Goal: Task Accomplishment & Management: Manage account settings

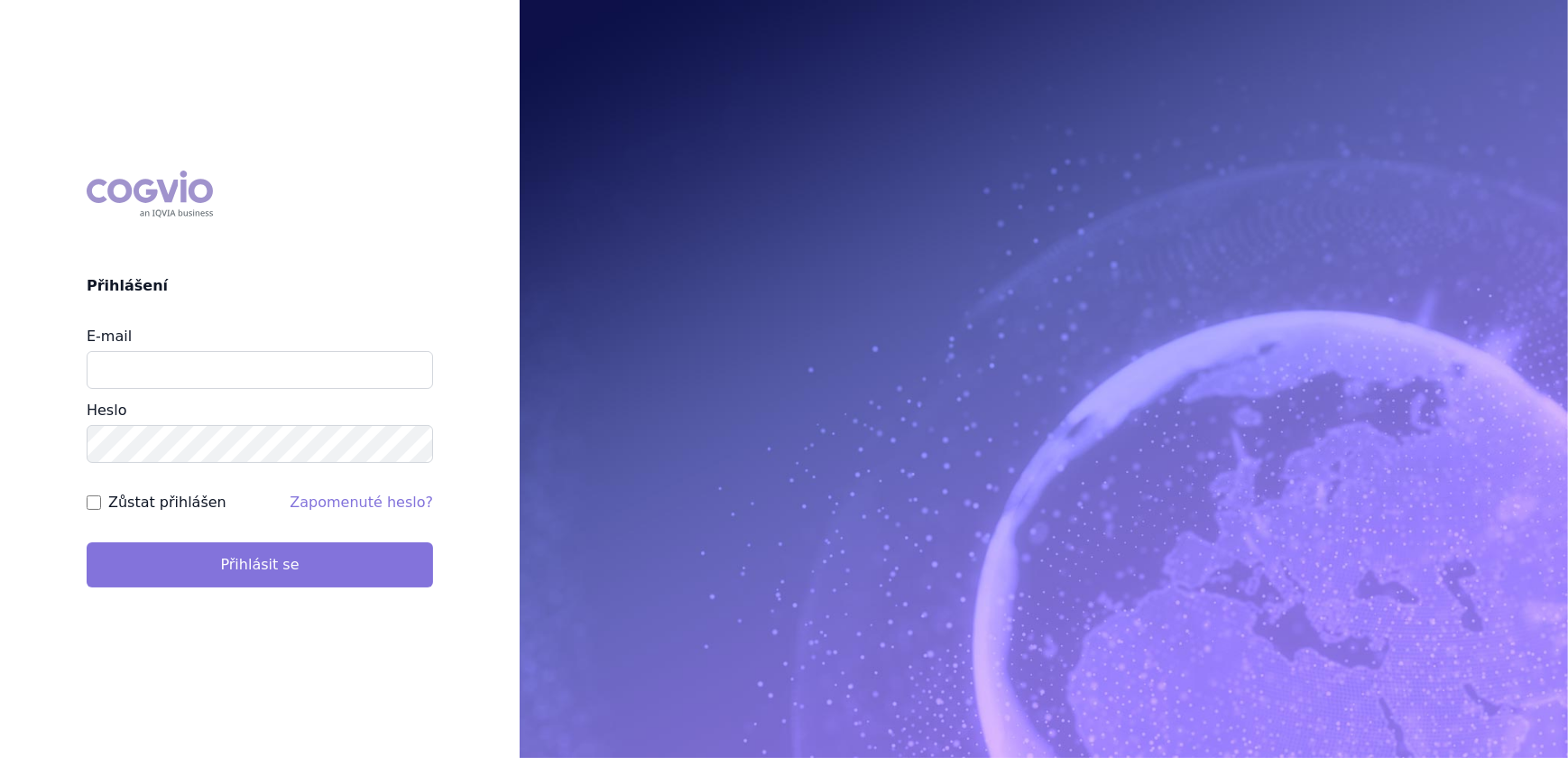
type input "veronika.damborska@vzp.cz"
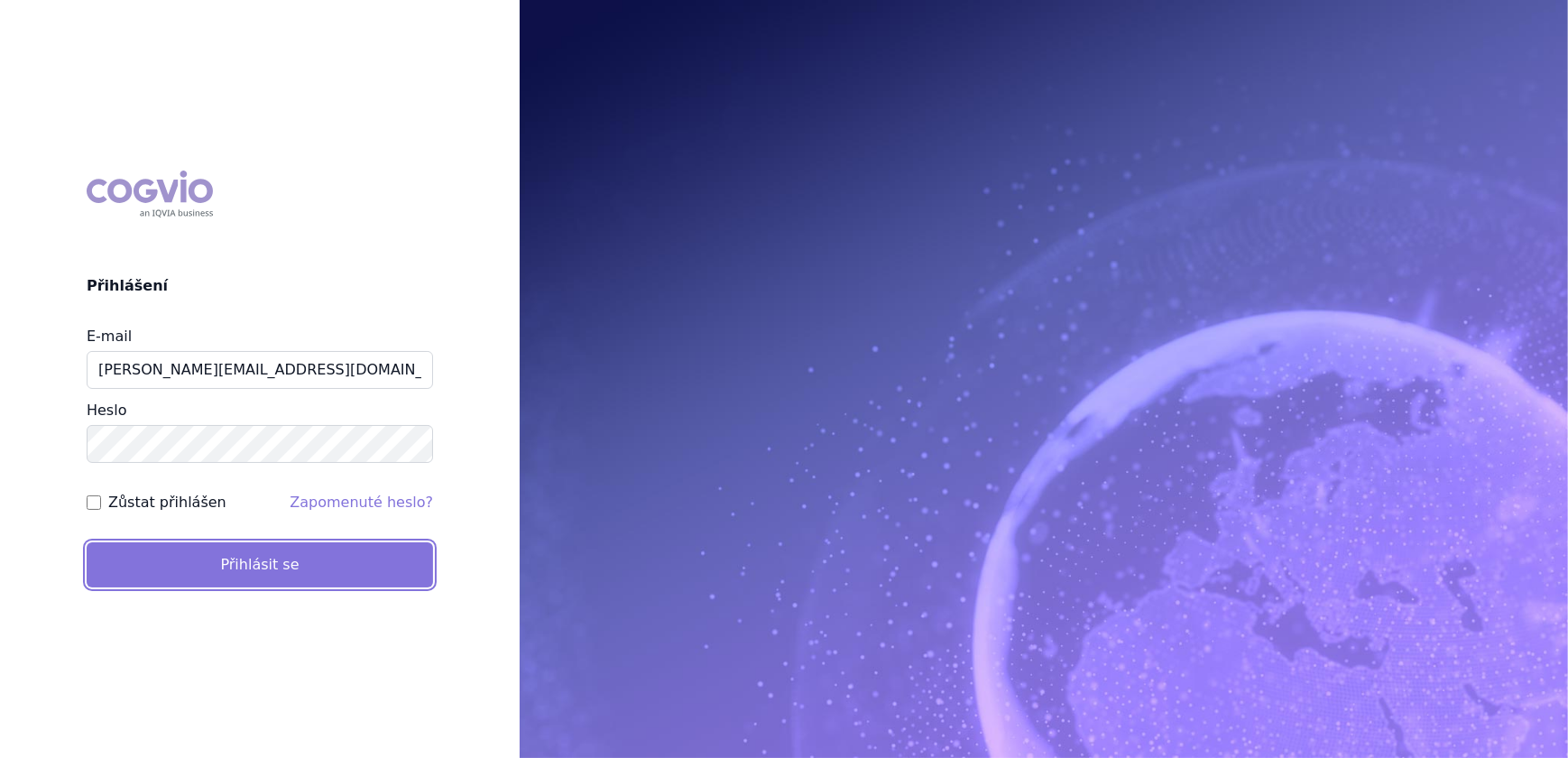
click at [273, 562] on button "Přihlásit se" at bounding box center [260, 565] width 346 height 45
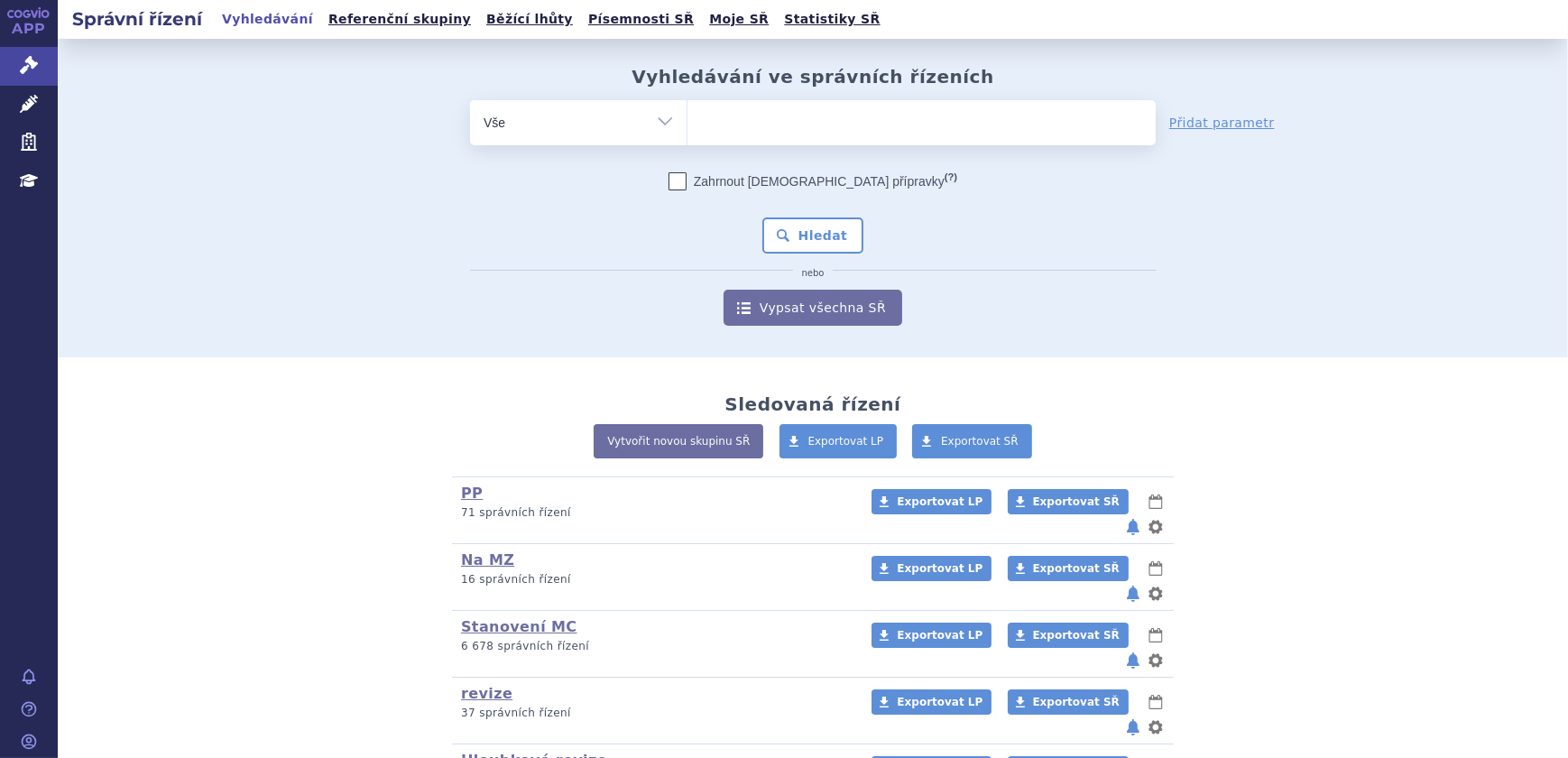
click at [723, 129] on ul at bounding box center [921, 119] width 468 height 38
click at [687, 129] on select at bounding box center [686, 122] width 1 height 45
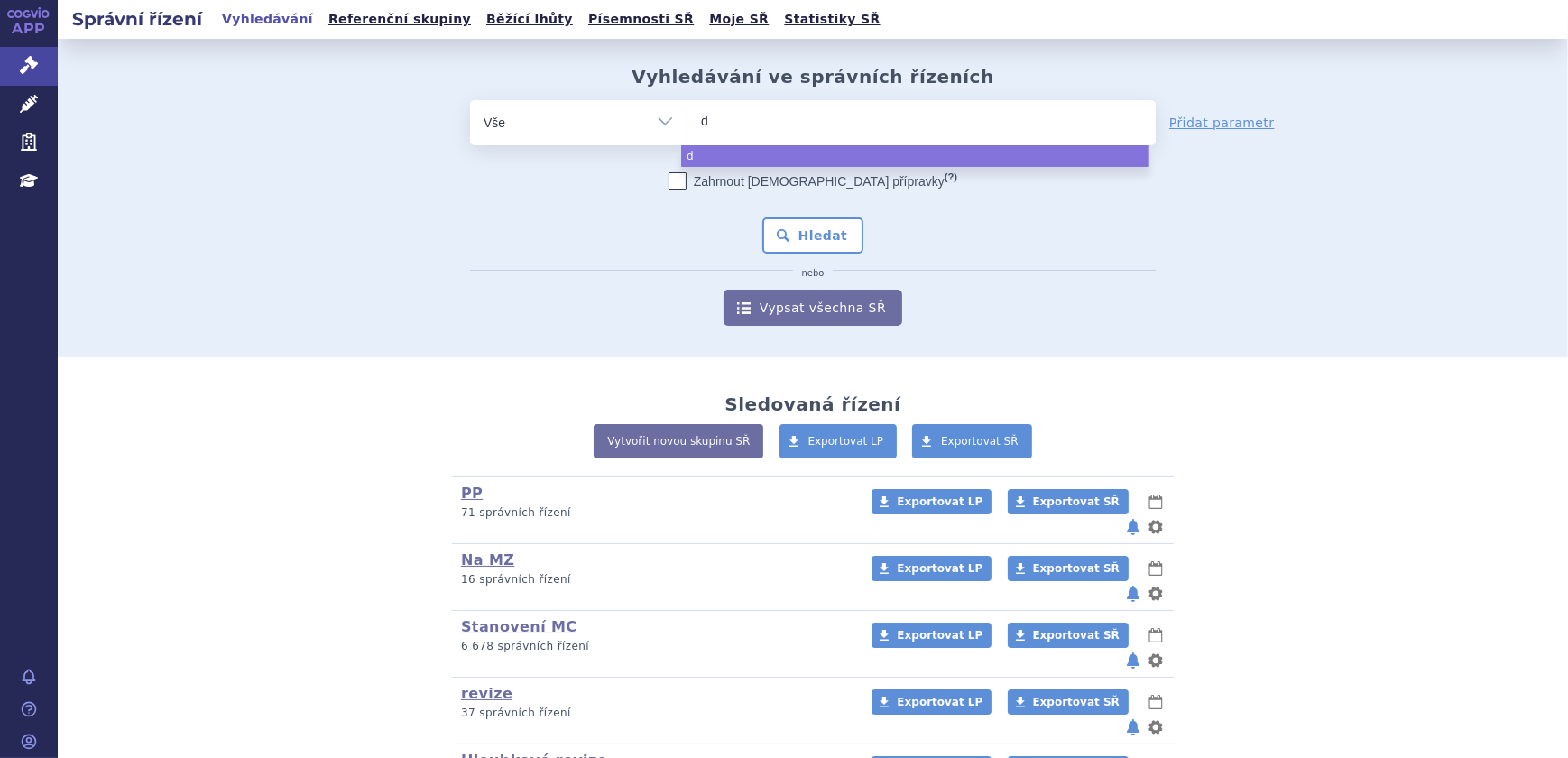
type input "du"
type input "dup"
type input "dupi"
type input "dupix"
type input "dupixe"
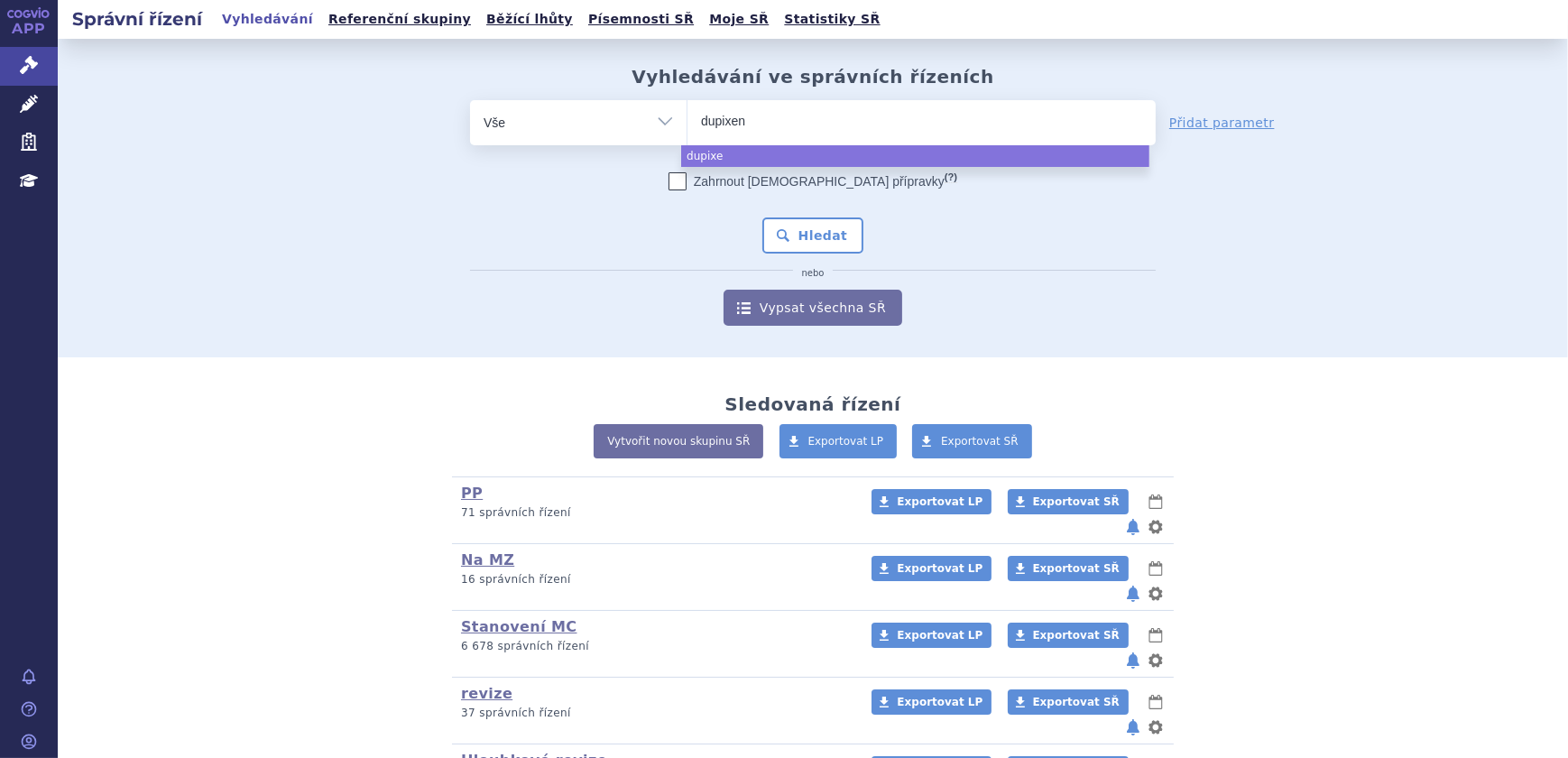
type input "dupixent"
select select "dupixent"
click at [769, 231] on button "Hledat" at bounding box center [813, 235] width 102 height 36
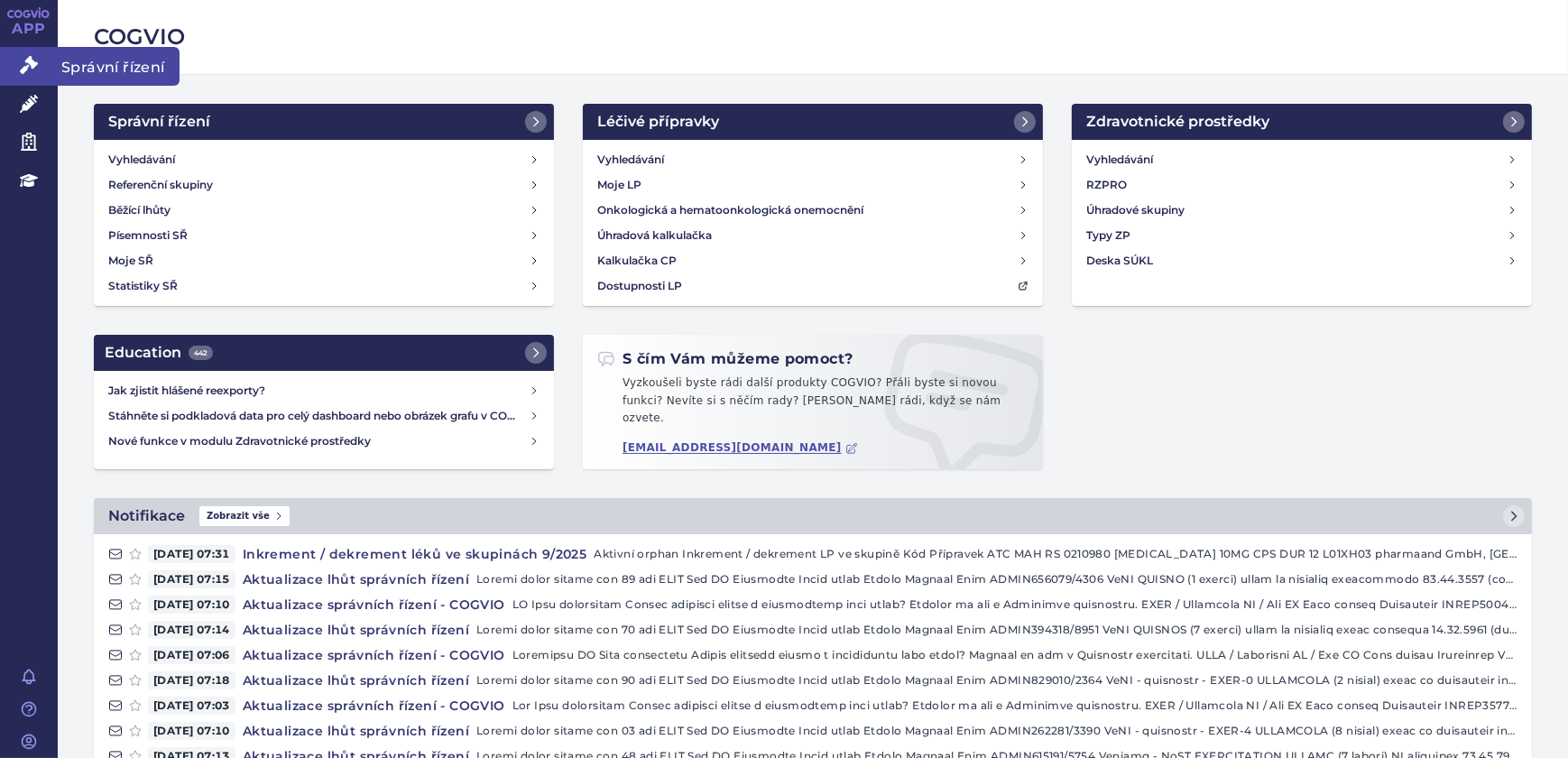
click at [39, 67] on link "Správní řízení" at bounding box center [29, 66] width 58 height 38
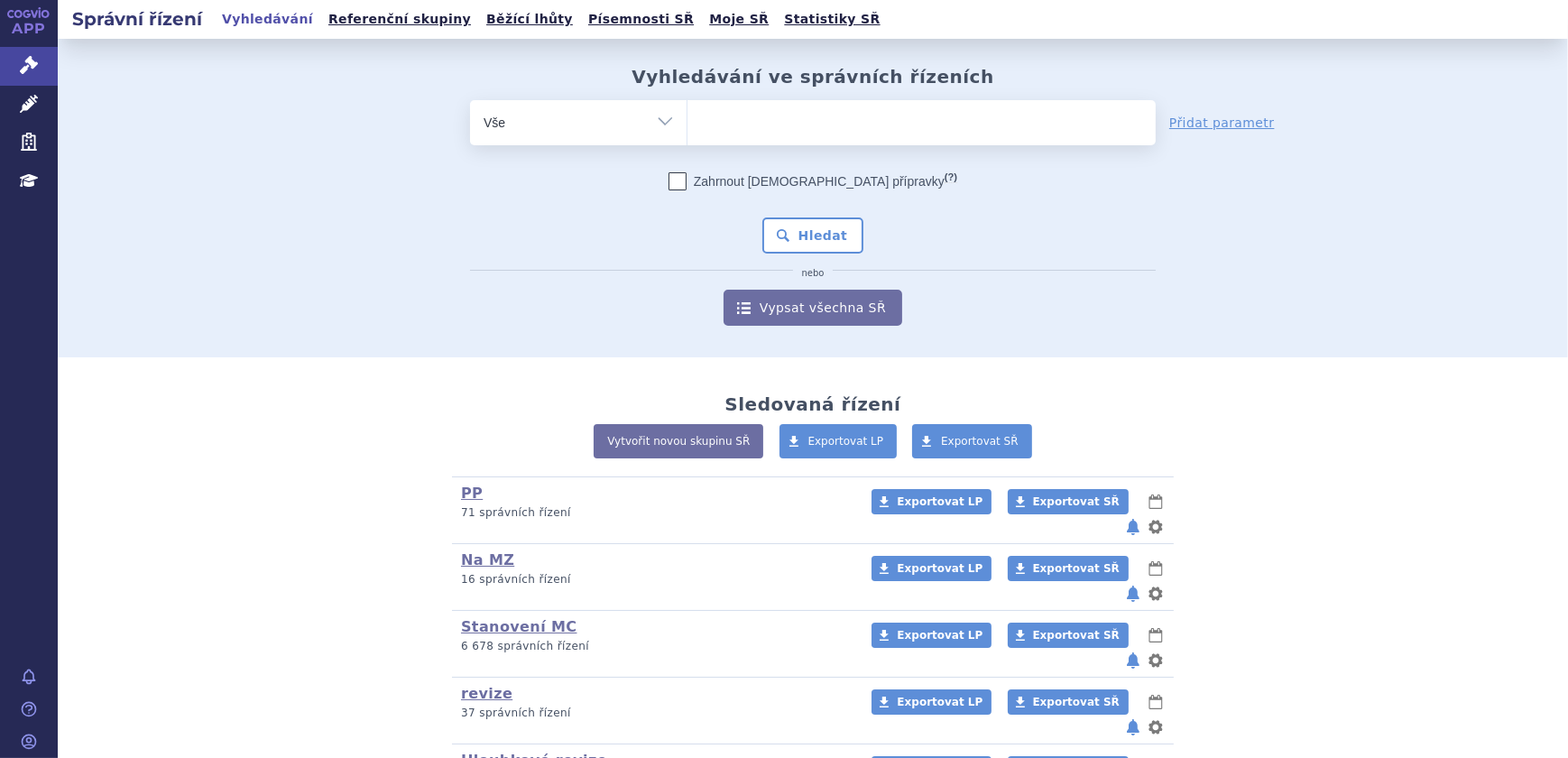
scroll to position [184, 0]
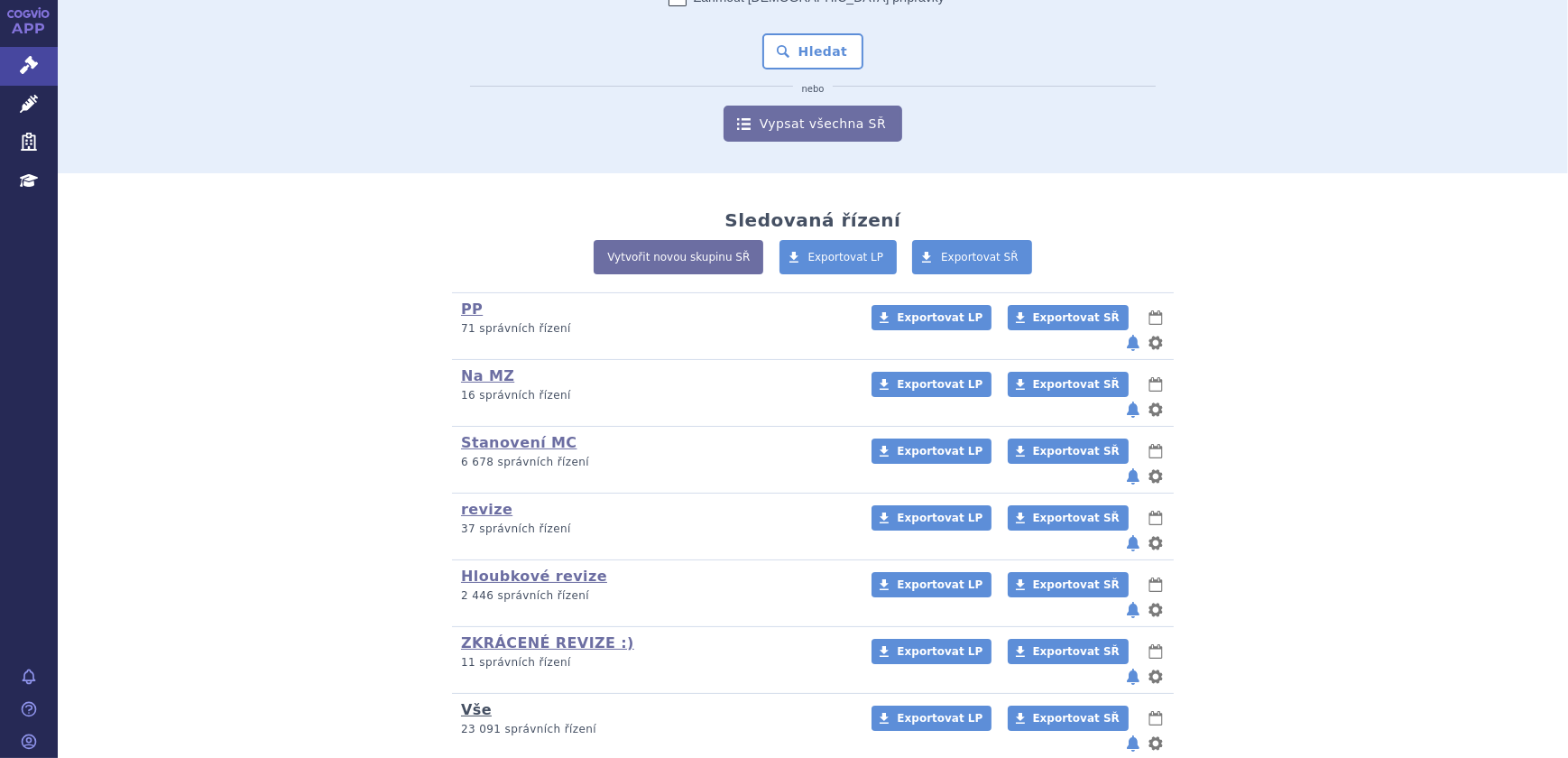
click at [465, 701] on link "Vše" at bounding box center [476, 709] width 30 height 17
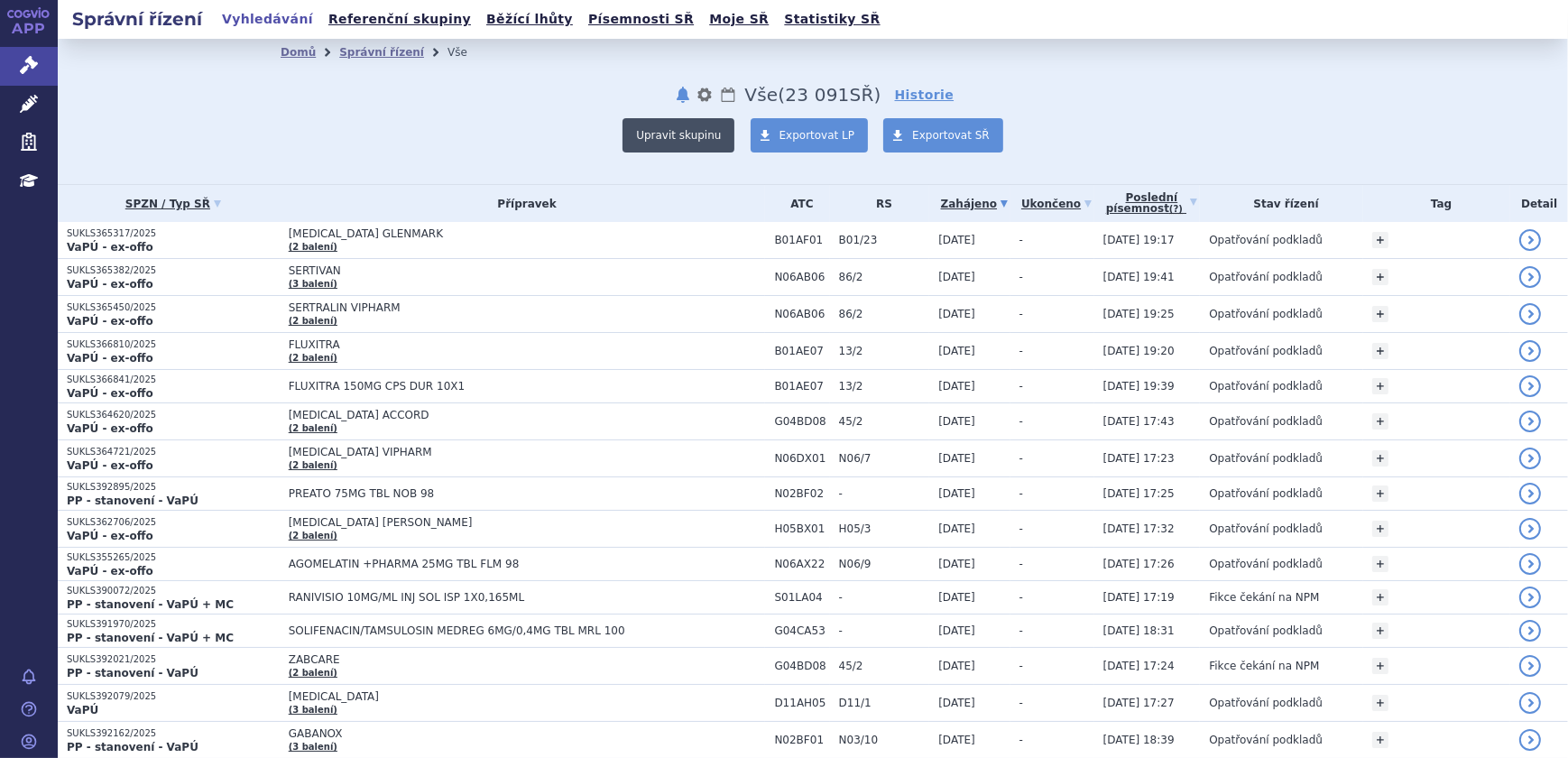
click at [709, 147] on button "Upravit skupinu" at bounding box center [678, 135] width 112 height 34
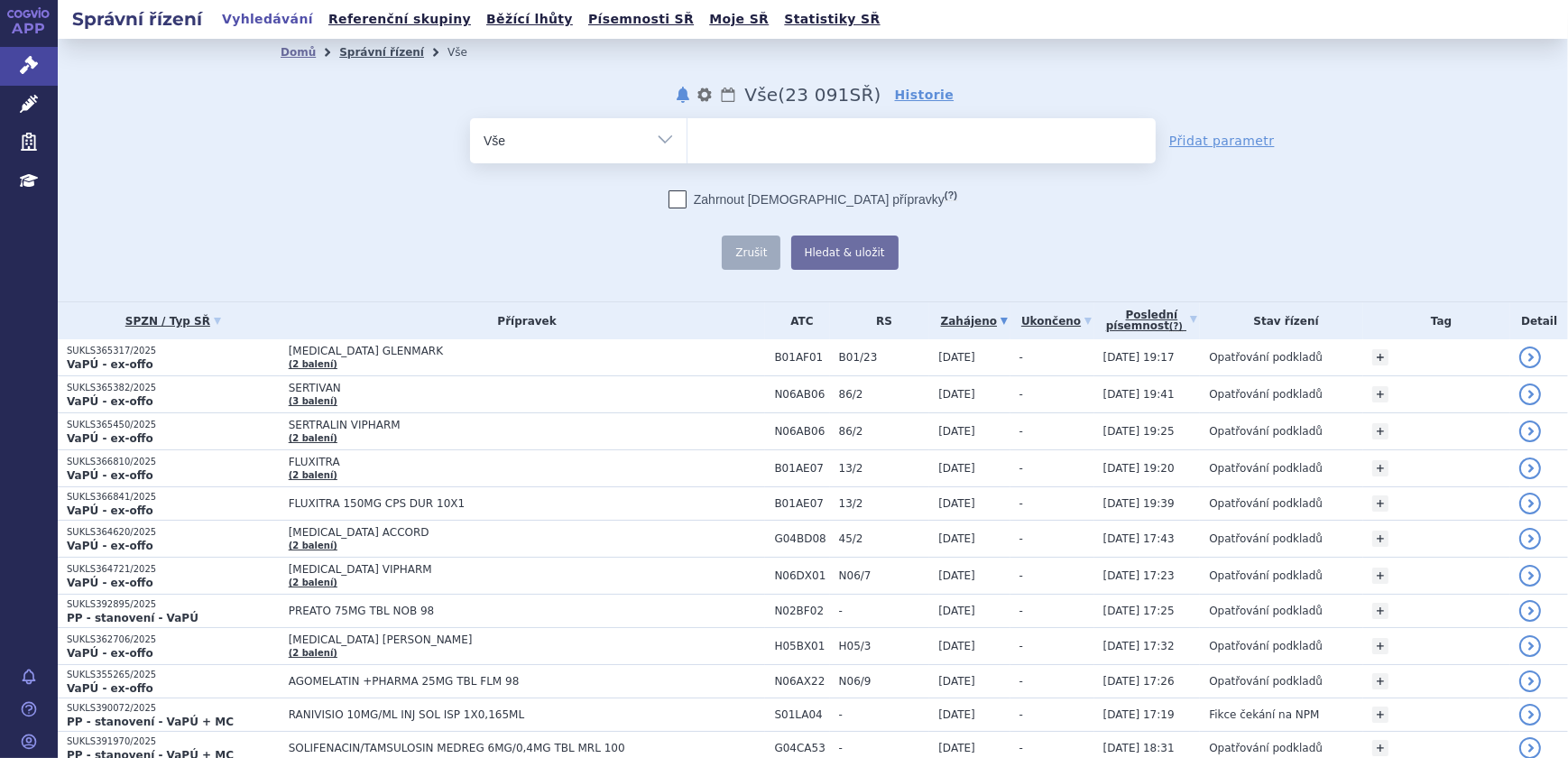
click at [339, 51] on link "Správní řízení" at bounding box center [381, 52] width 85 height 13
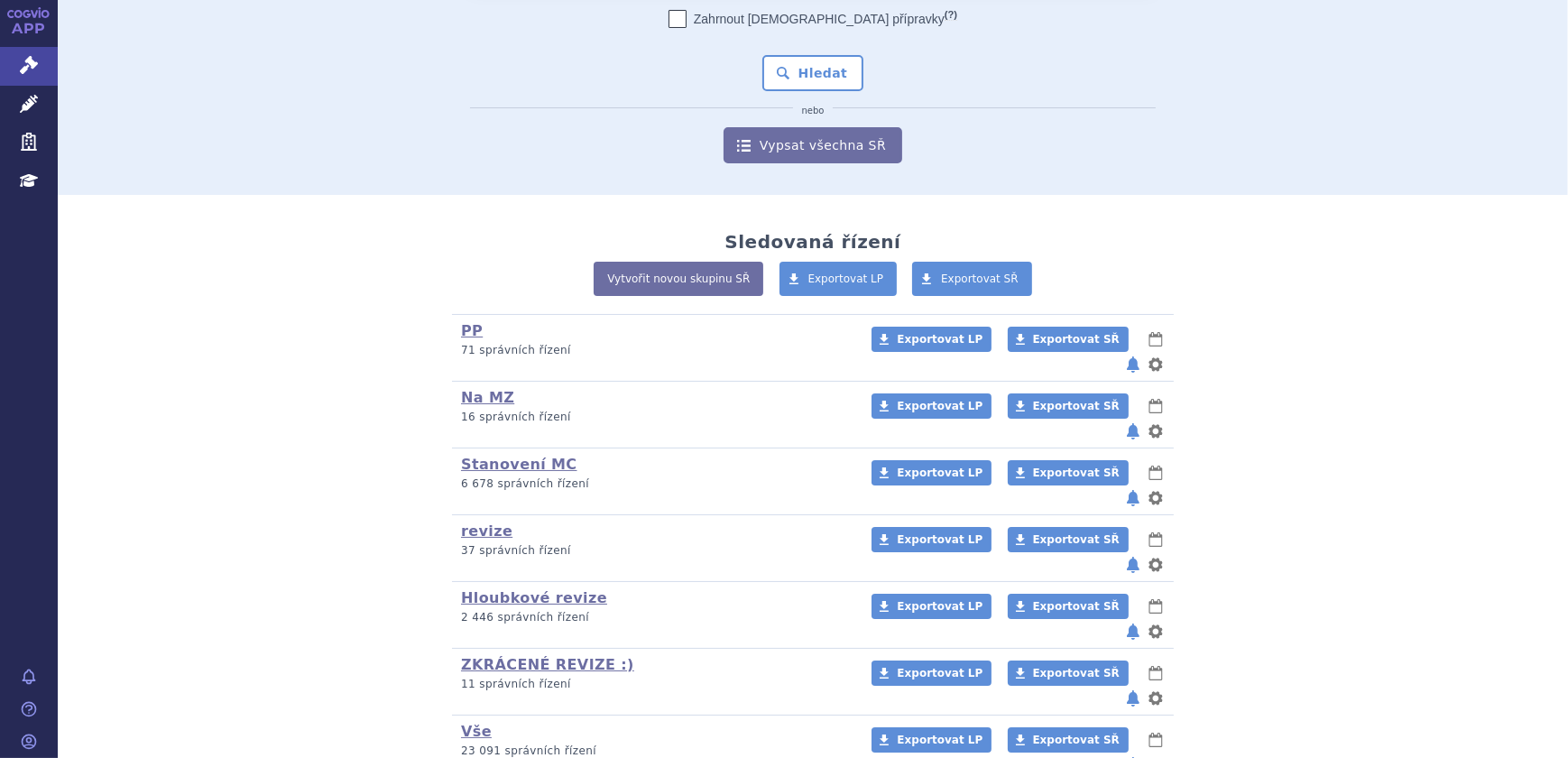
scroll to position [163, 0]
click at [1130, 353] on button "notifikace" at bounding box center [1132, 364] width 18 height 22
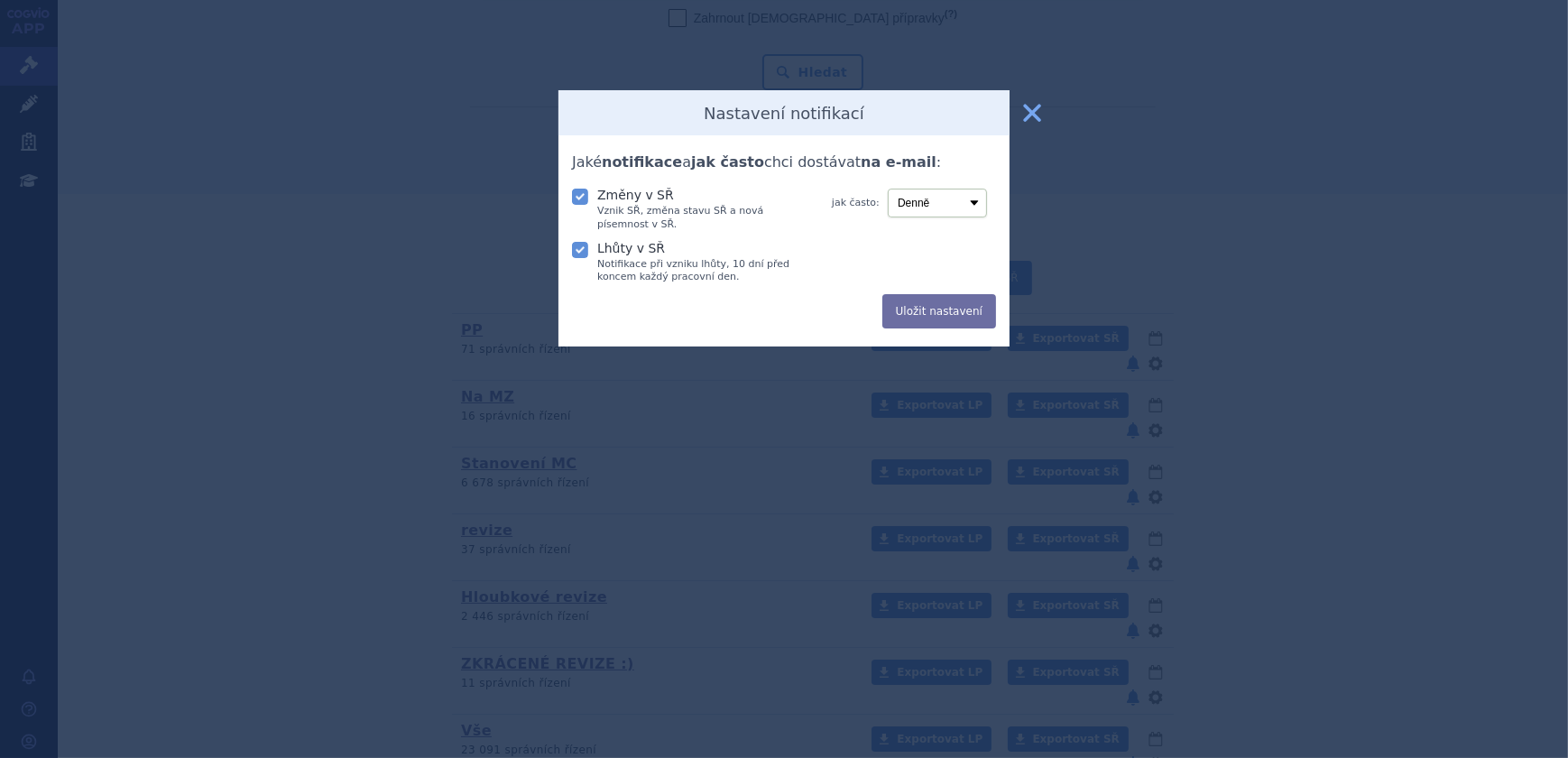
click at [584, 202] on icon at bounding box center [580, 197] width 17 height 17
click at [584, 202] on input "Změny v SŘ Vznik SŘ, změna stavu SŘ a nová písemnost v SŘ." at bounding box center [582, 195] width 18 height 18
checkbox input "false"
click at [584, 260] on label "Lhůty v SŘ Notifikace při vzniku lhůty, 10 dní před koncem každý pracovní den." at bounding box center [688, 261] width 232 height 46
click at [584, 258] on input "Lhůty v SŘ Notifikace při vzniku lhůty, 10 dní před koncem každý pracovní den." at bounding box center [582, 248] width 18 height 18
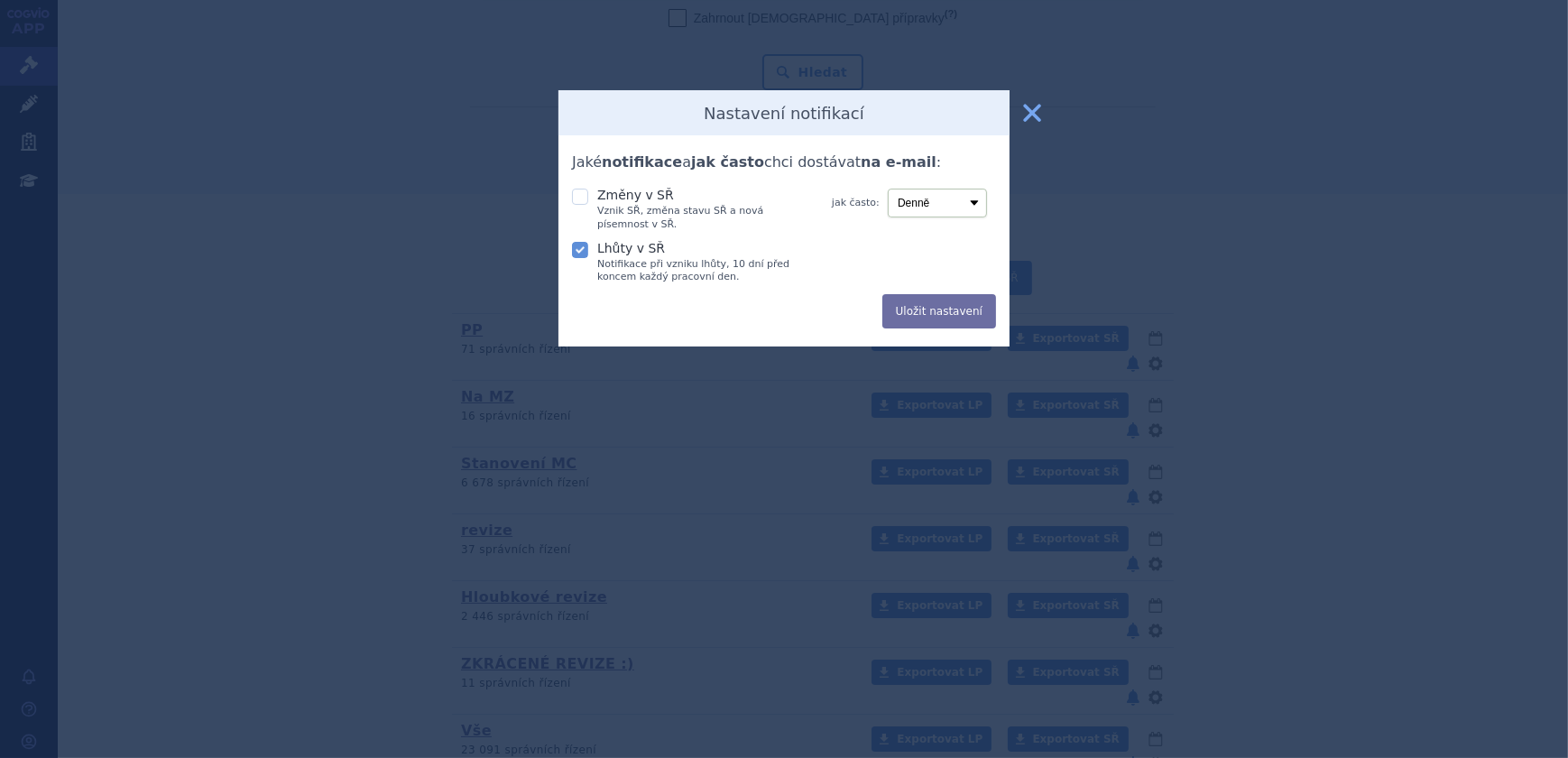
checkbox input "false"
click at [960, 313] on button "Uložit nastavení" at bounding box center [939, 311] width 114 height 34
